Goal: Task Accomplishment & Management: Manage account settings

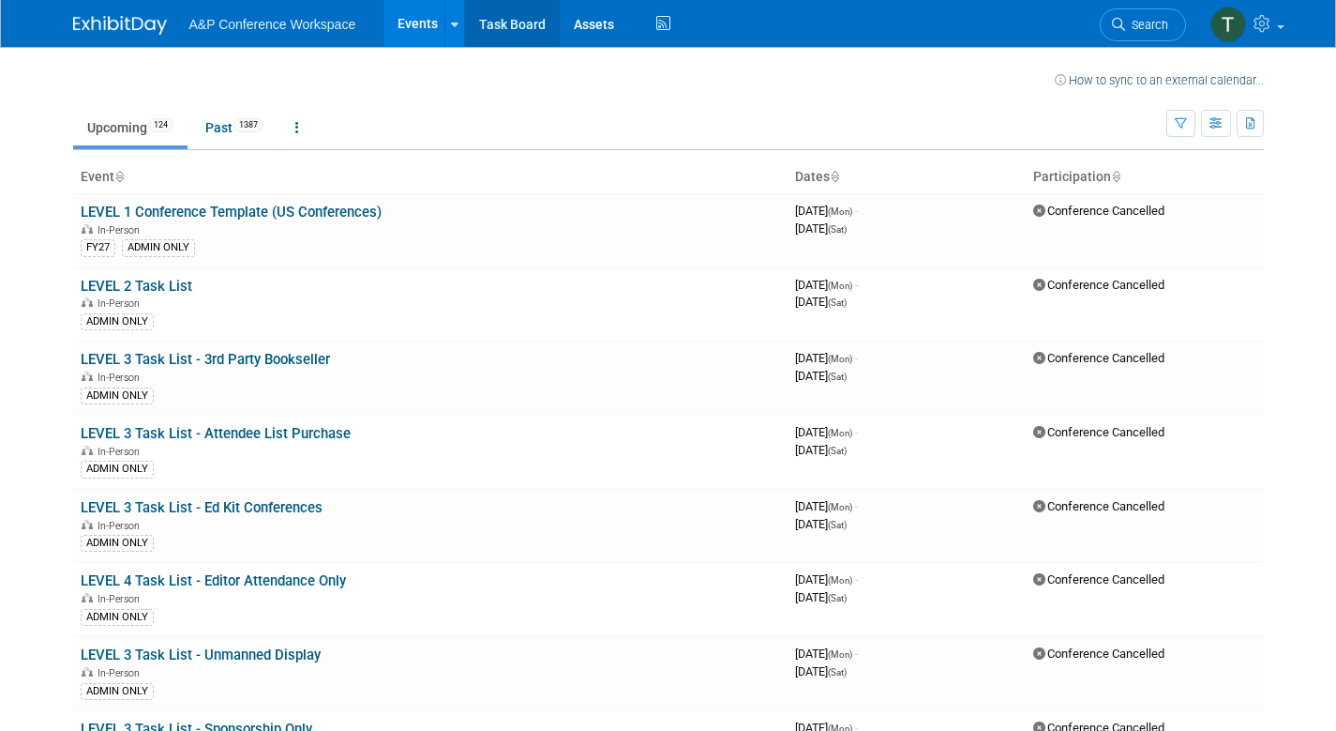
click at [536, 25] on link "Task Board" at bounding box center [512, 23] width 95 height 47
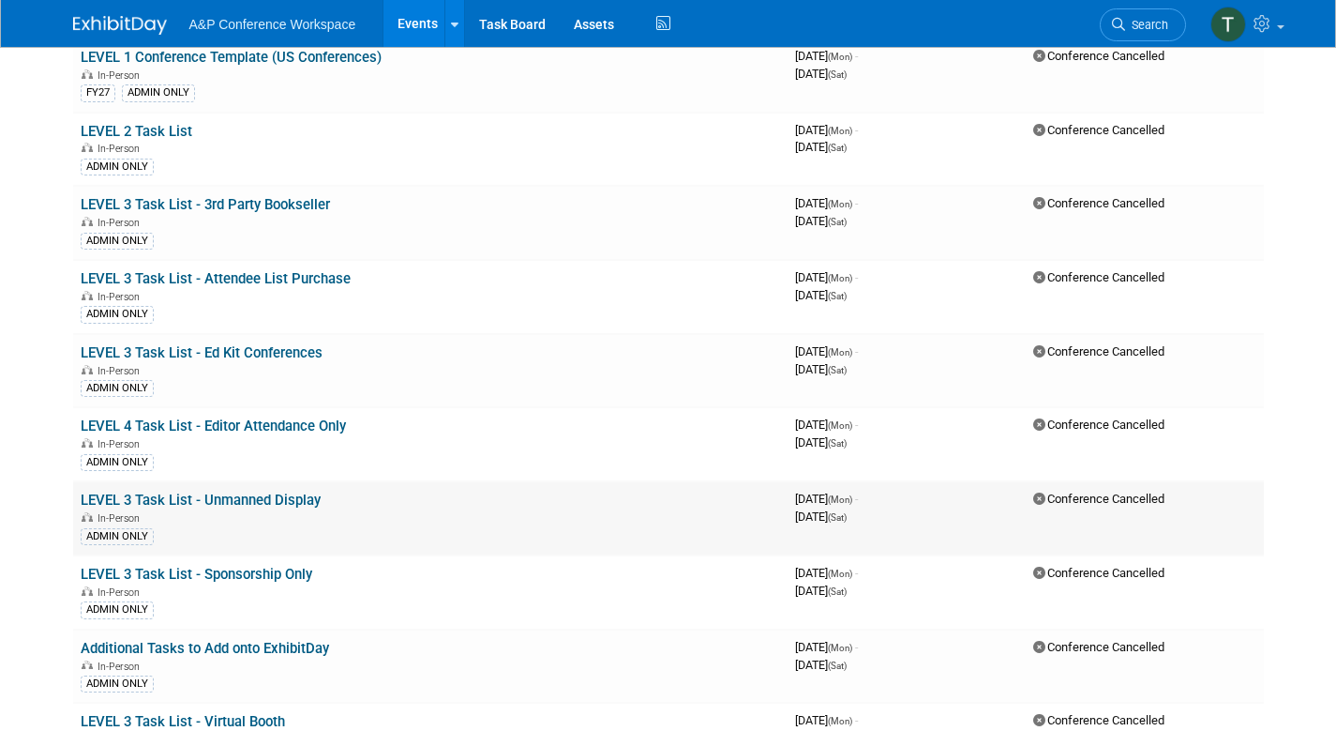
scroll to position [6103, 0]
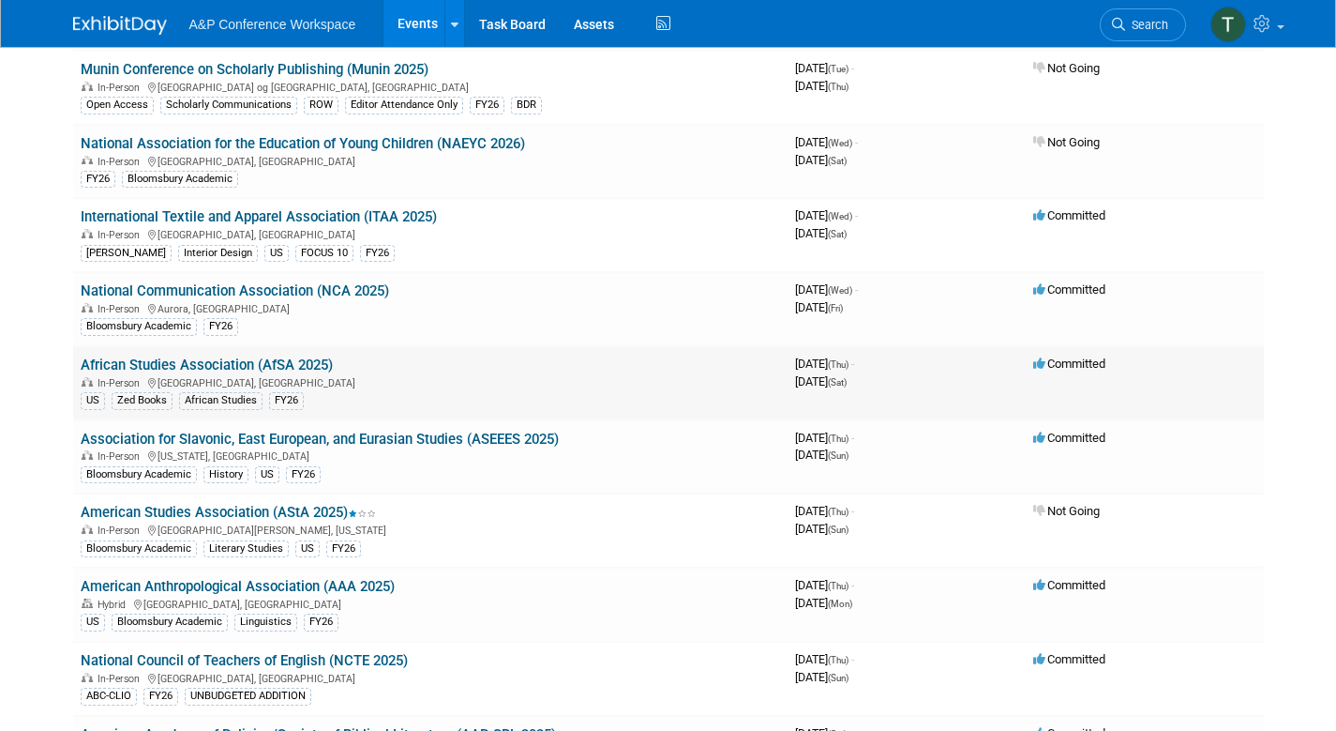
click at [250, 370] on link "African Studies Association (AfSA 2025)" at bounding box center [207, 364] width 252 height 17
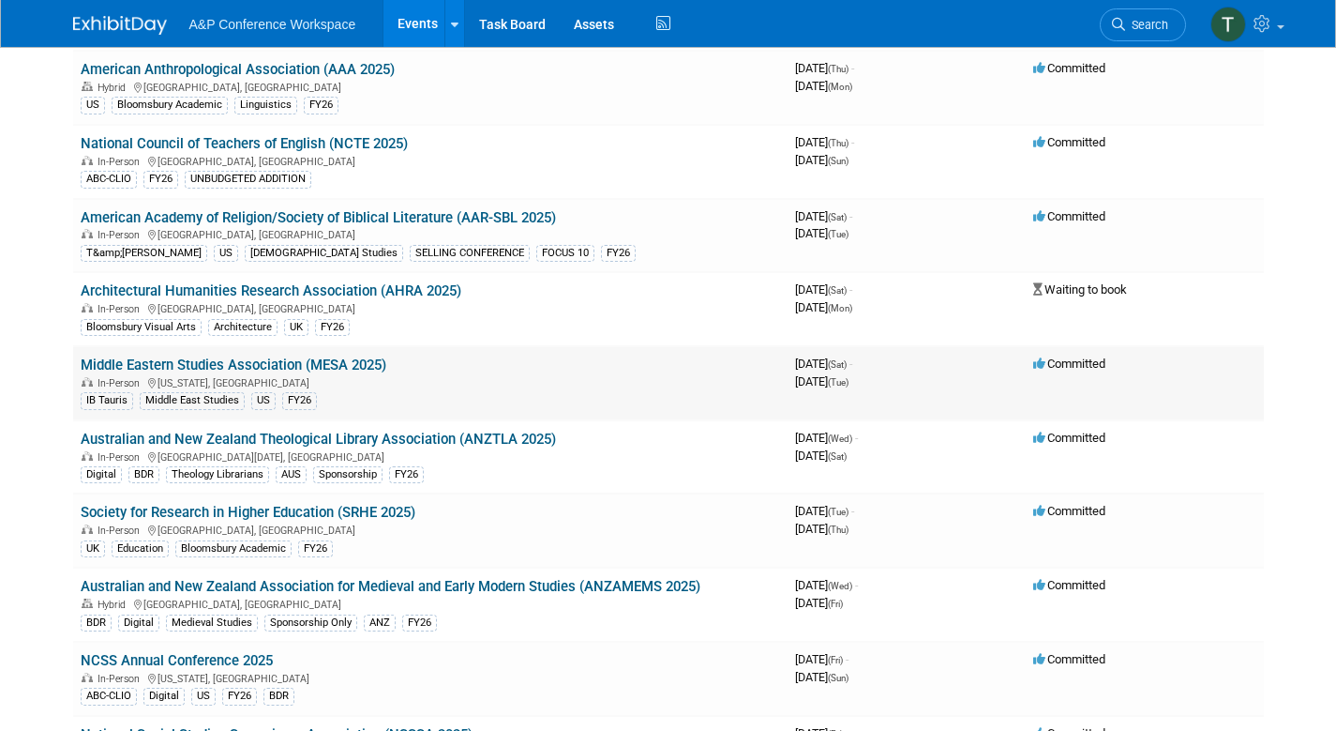
click at [271, 360] on link "Middle Eastern Studies Association (MESA 2025)" at bounding box center [234, 364] width 306 height 17
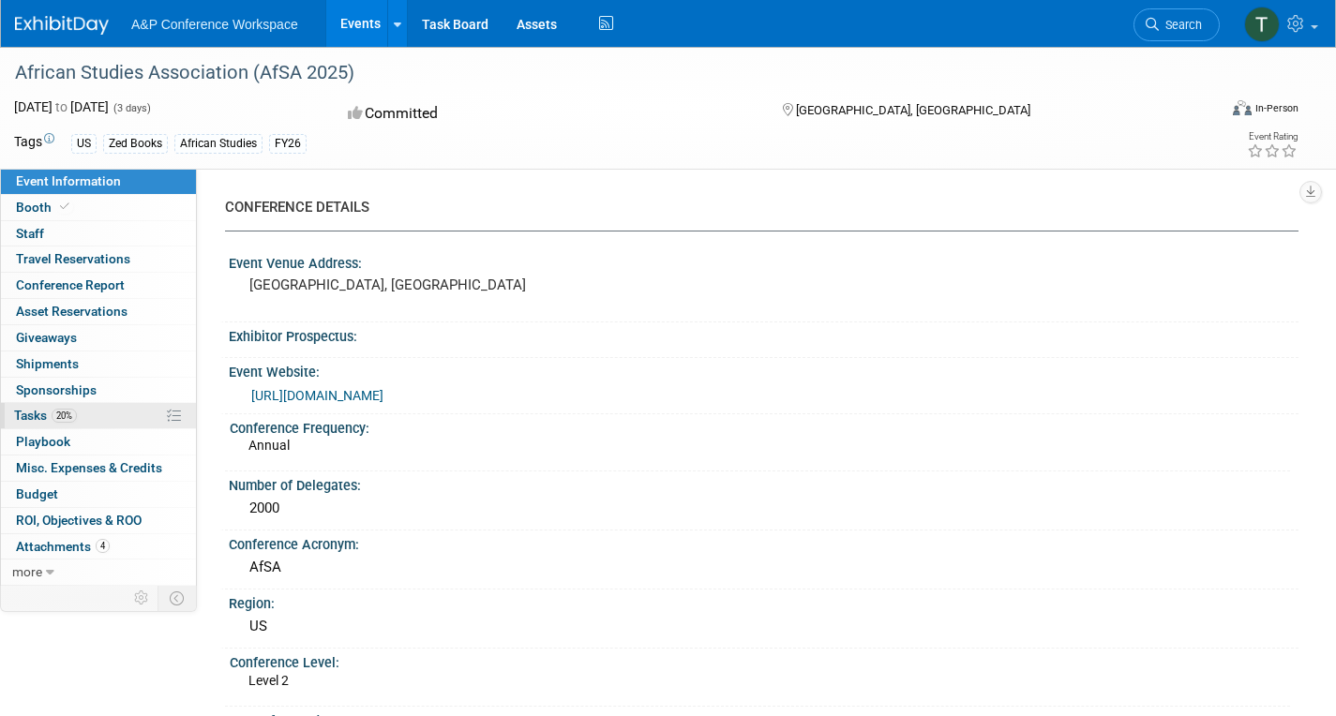
click at [56, 415] on span "20%" at bounding box center [64, 416] width 25 height 14
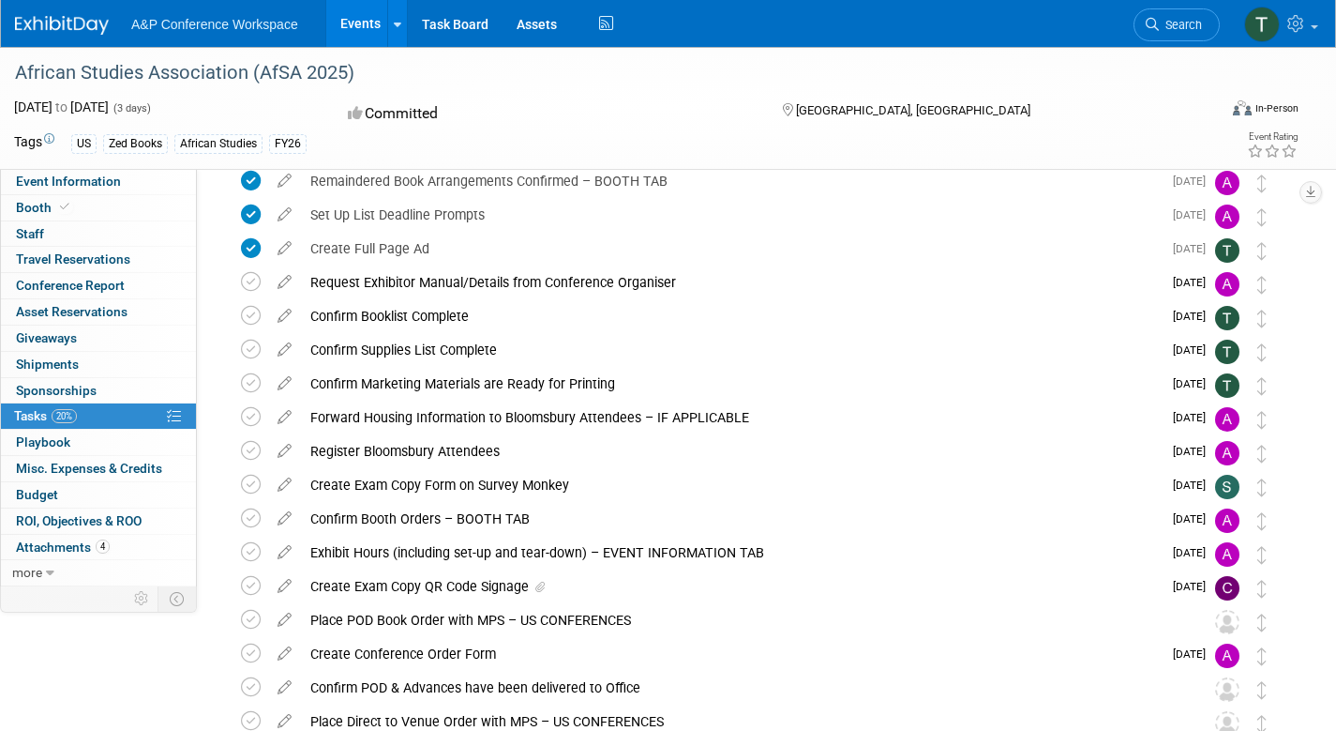
scroll to position [292, 0]
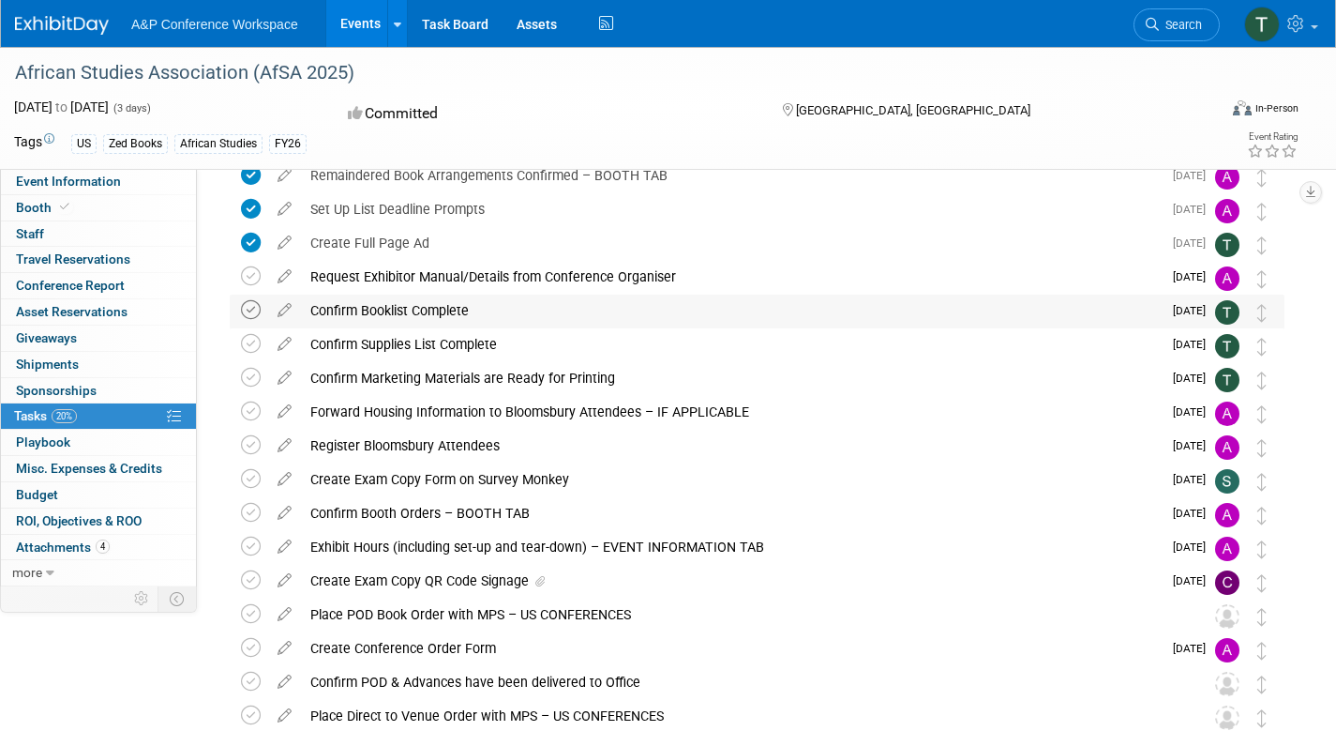
click at [254, 308] on icon at bounding box center [251, 310] width 20 height 20
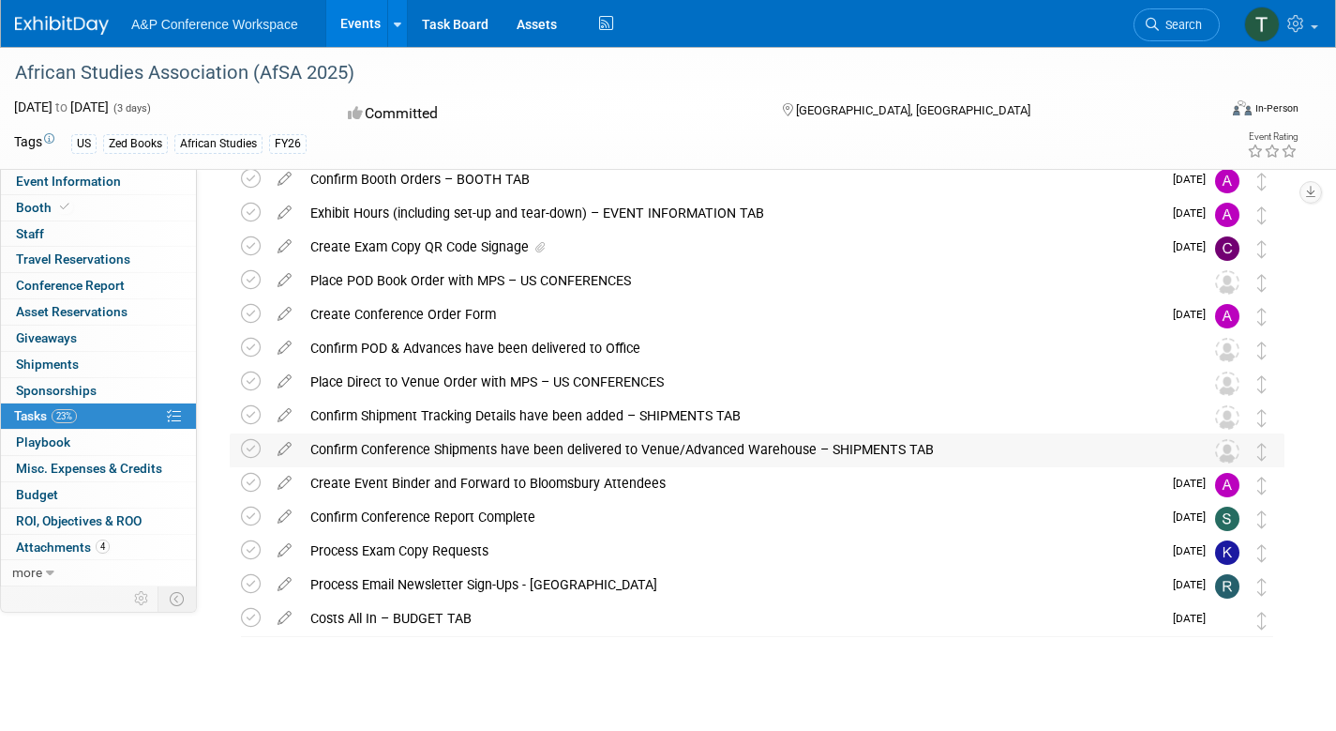
scroll to position [645, 0]
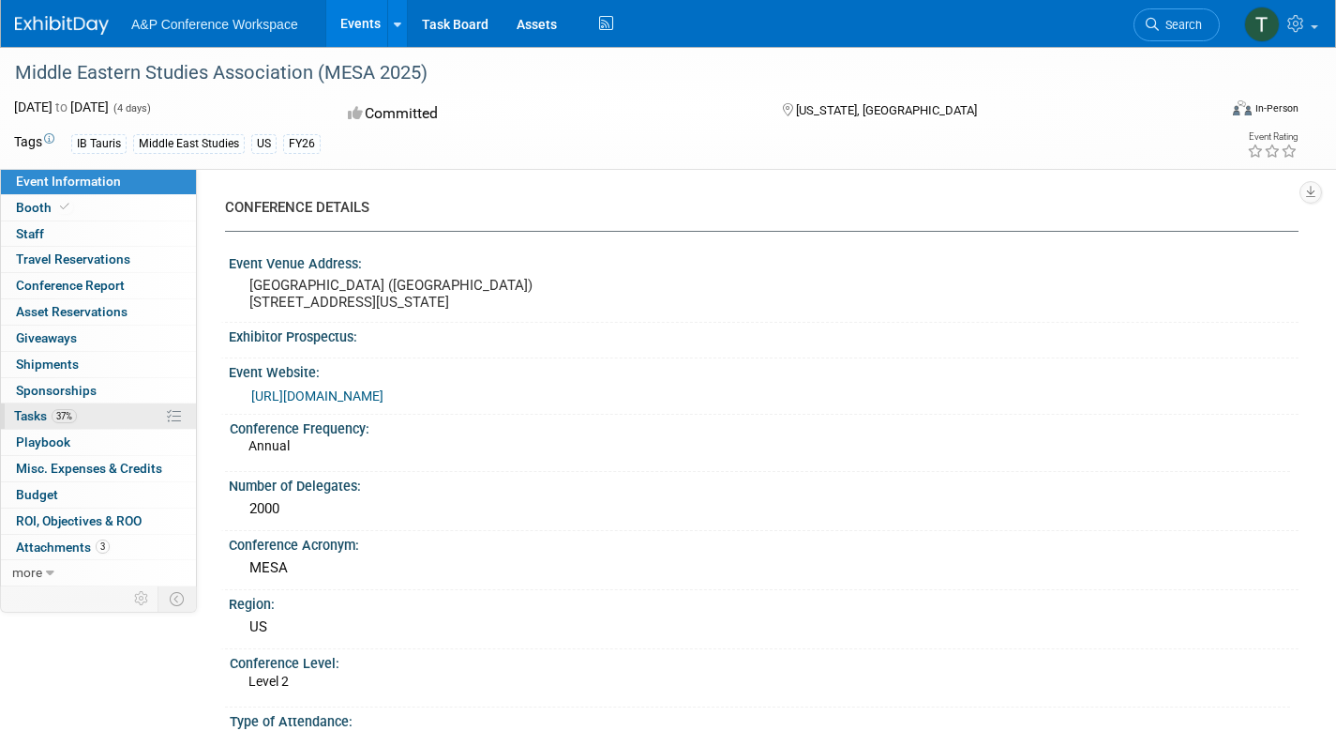
click at [52, 419] on span "Tasks 37%" at bounding box center [45, 415] width 63 height 15
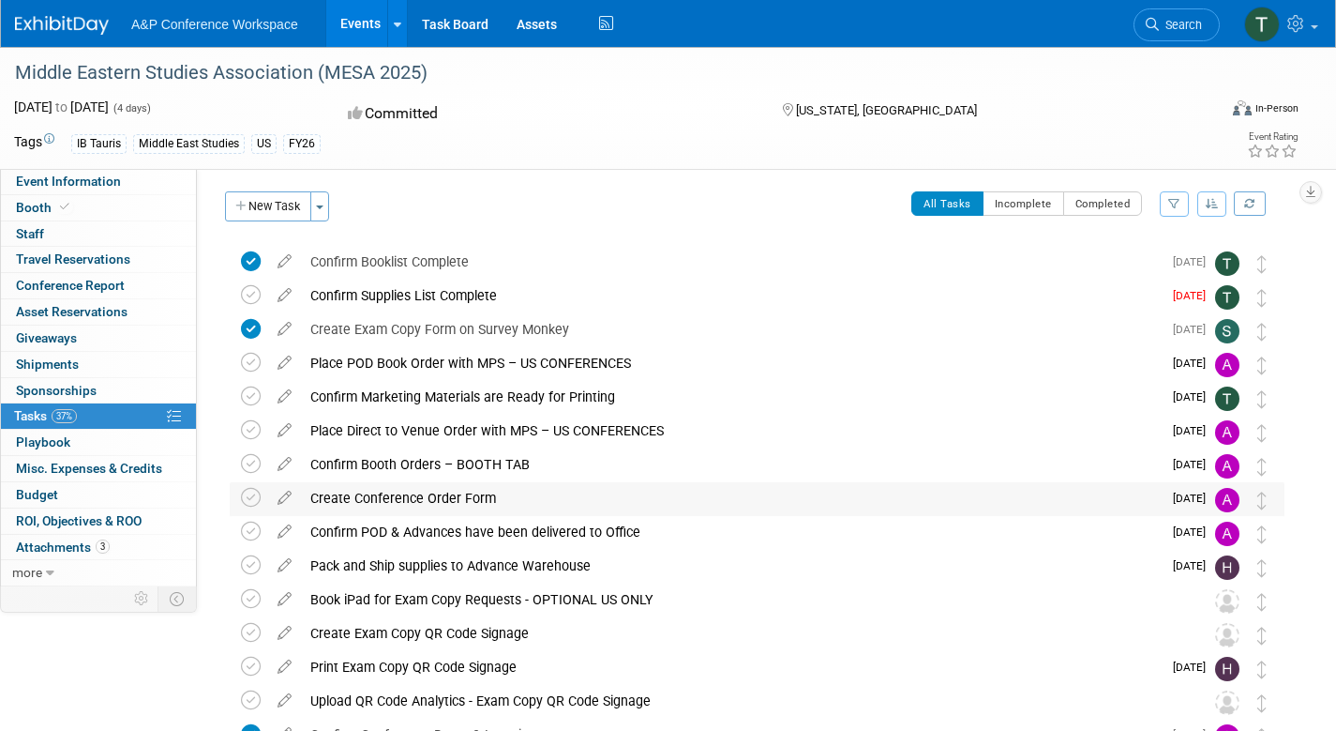
scroll to position [4, 0]
click at [258, 294] on icon at bounding box center [251, 294] width 20 height 20
